Goal: Task Accomplishment & Management: Complete application form

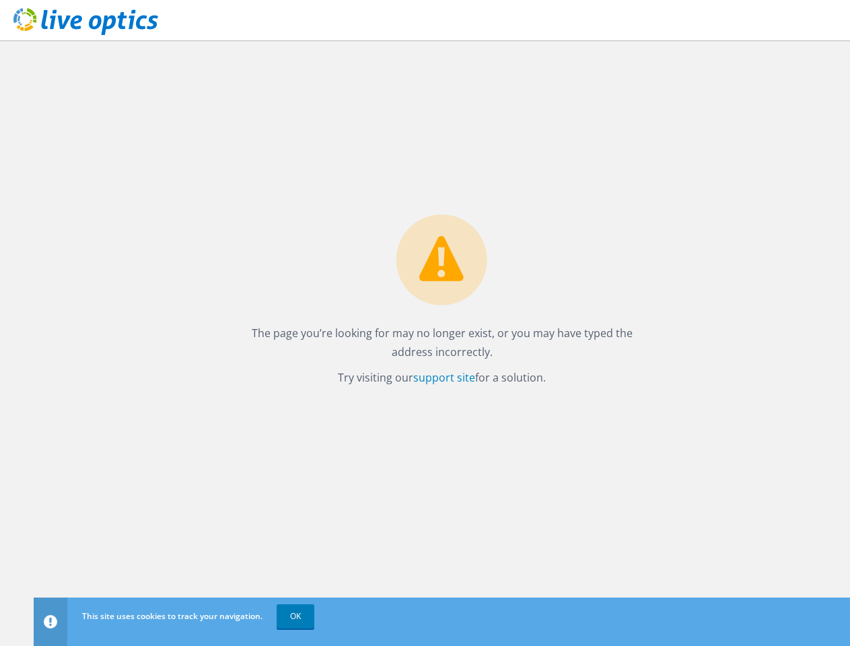
click at [296, 617] on link "OK" at bounding box center [296, 617] width 38 height 24
